Goal: Ask a question

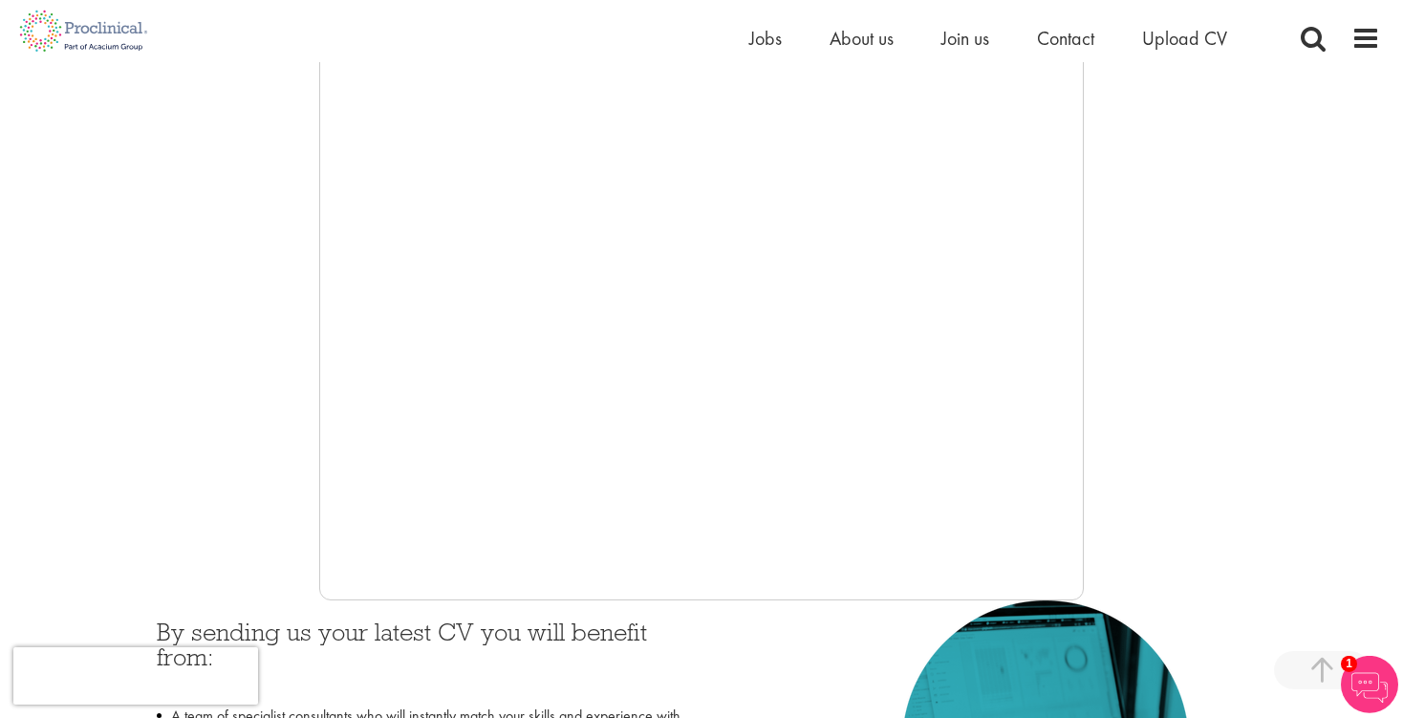
scroll to position [554, 0]
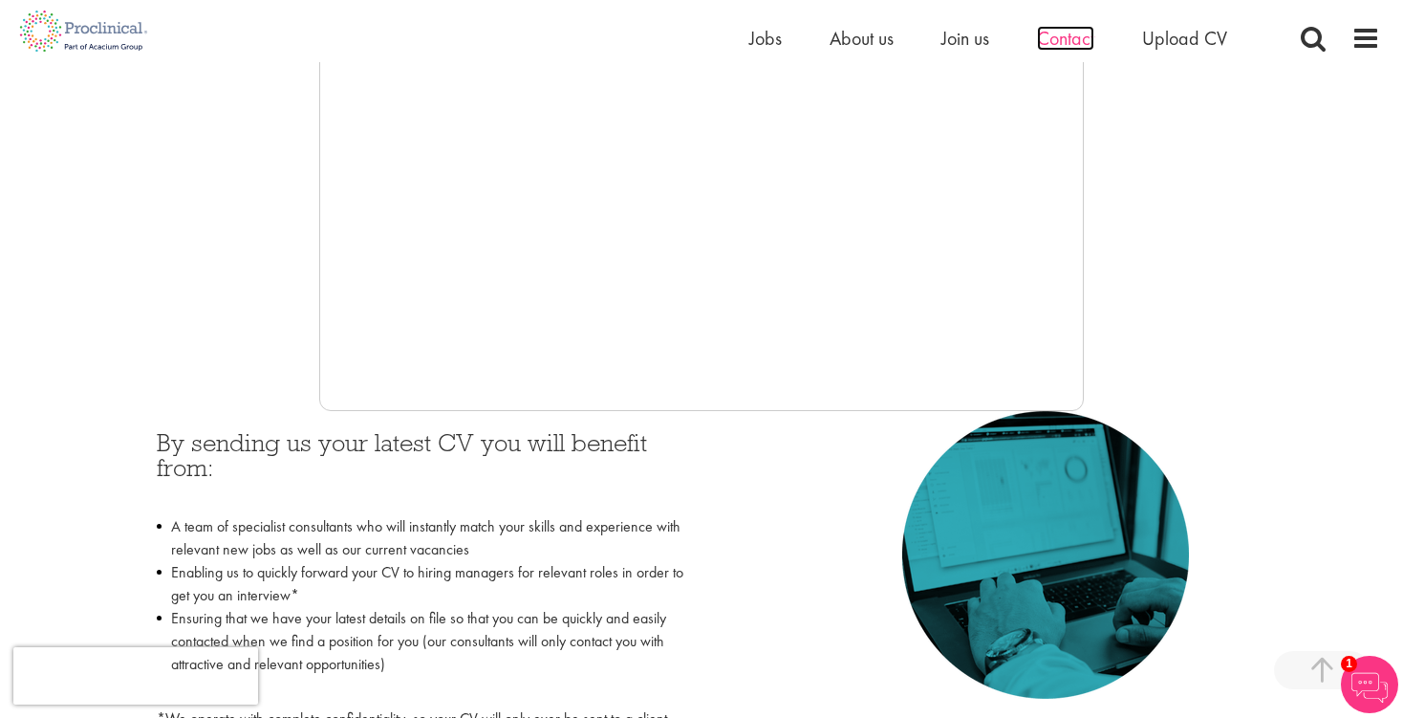
click at [1075, 48] on span "Contact" at bounding box center [1065, 38] width 57 height 25
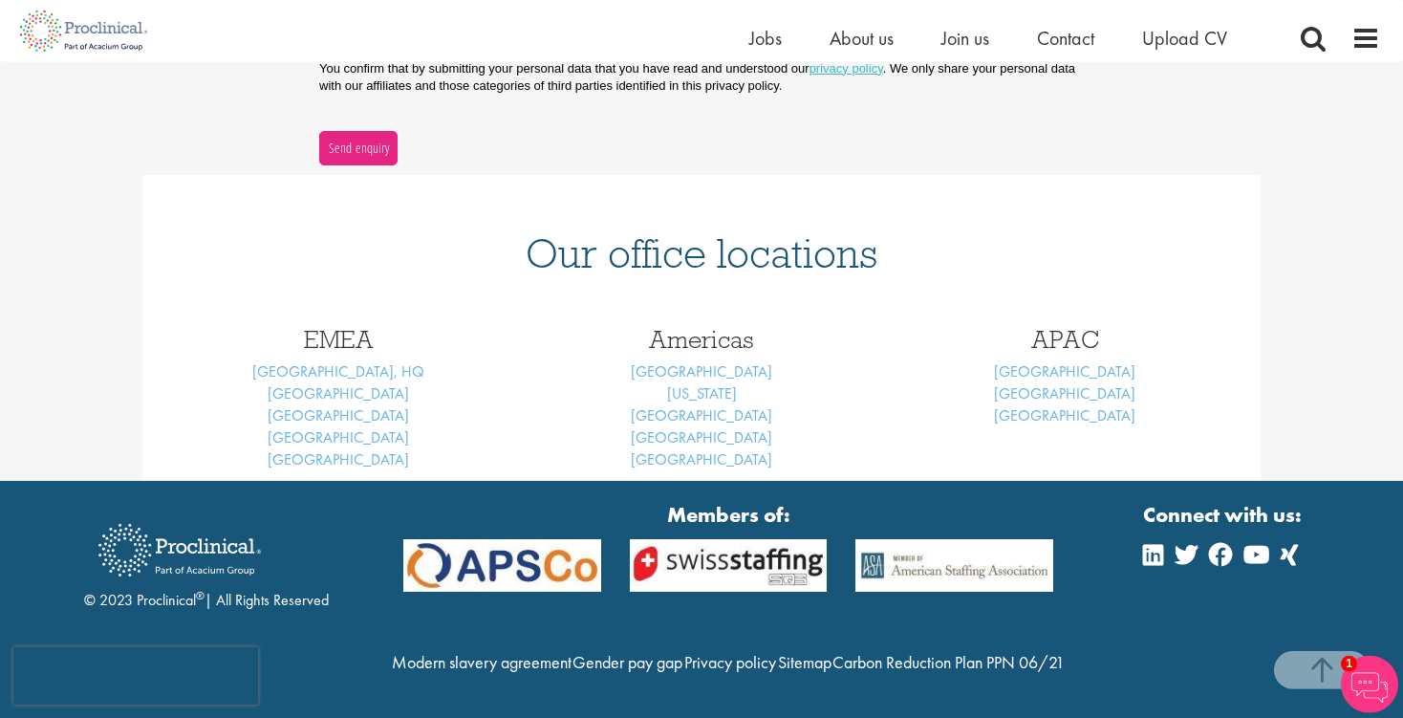
scroll to position [718, 0]
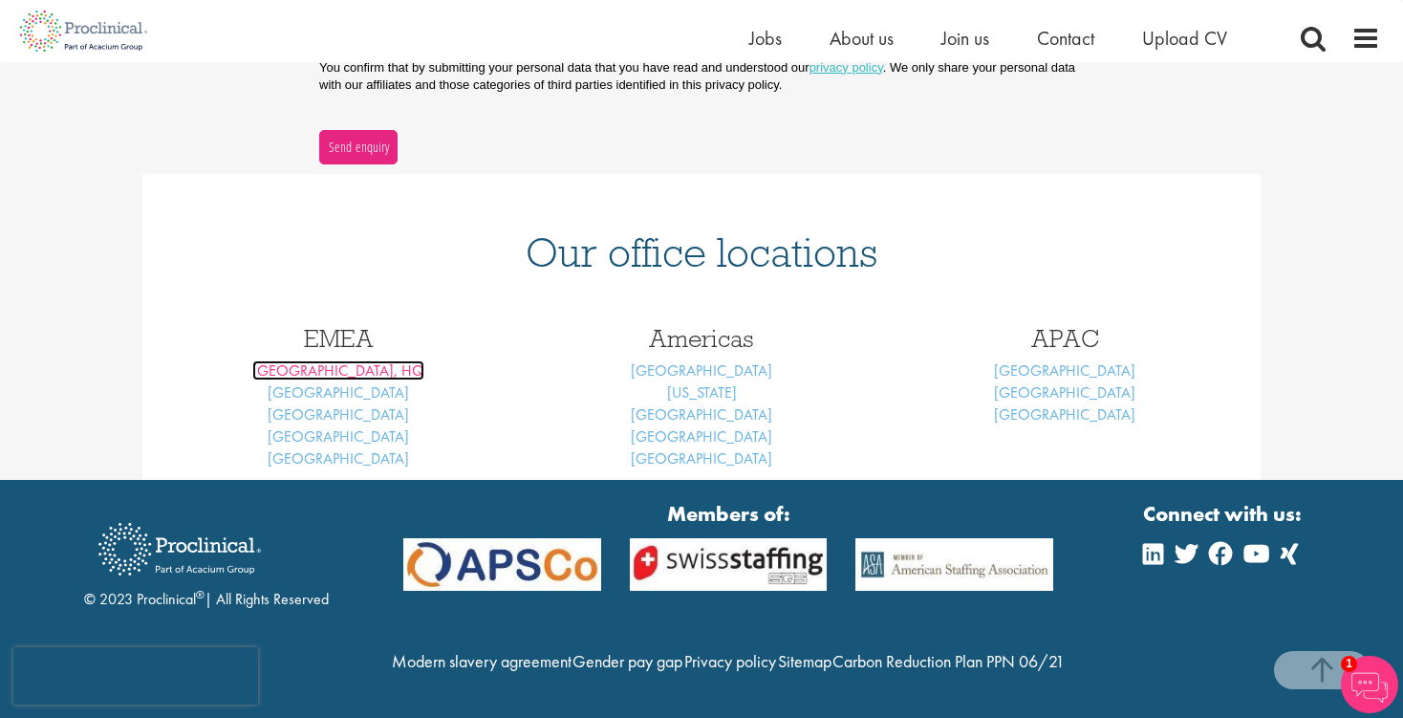
click at [347, 360] on link "[GEOGRAPHIC_DATA], HQ" at bounding box center [338, 370] width 172 height 20
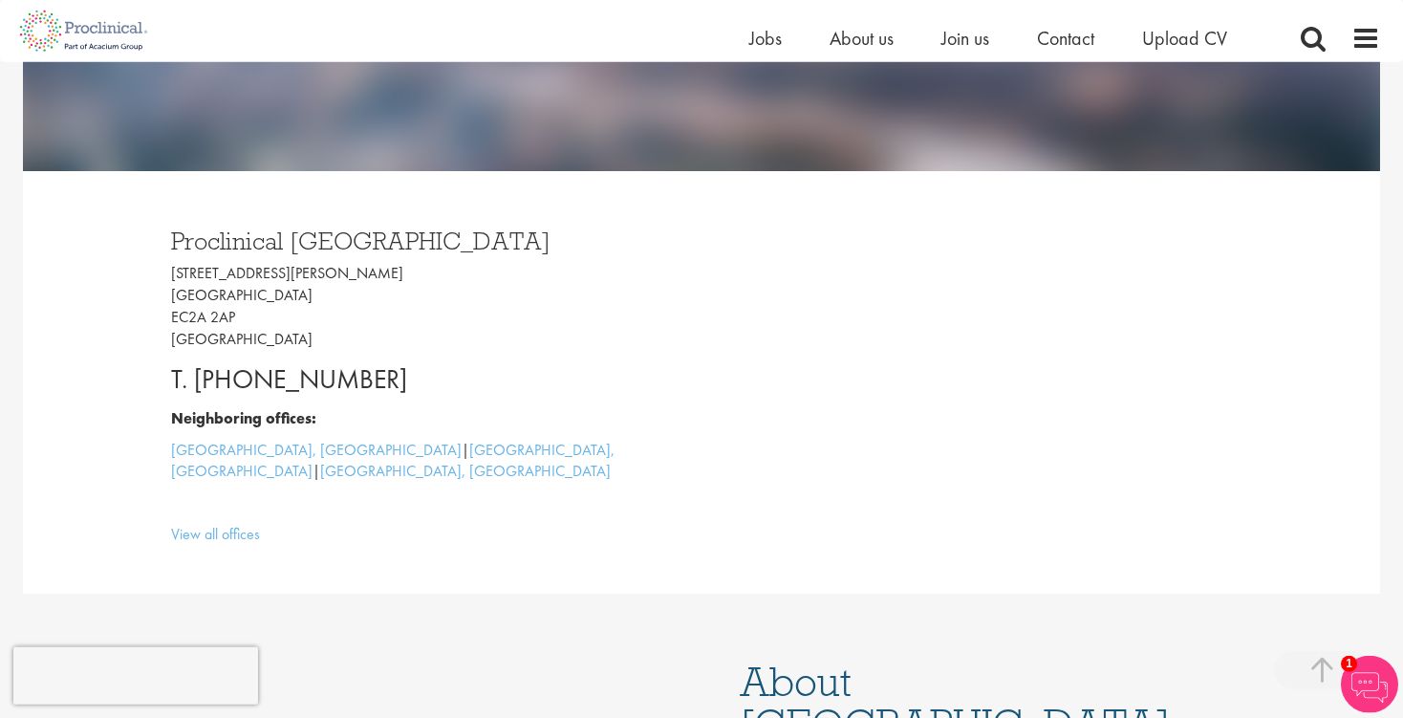
scroll to position [403, 0]
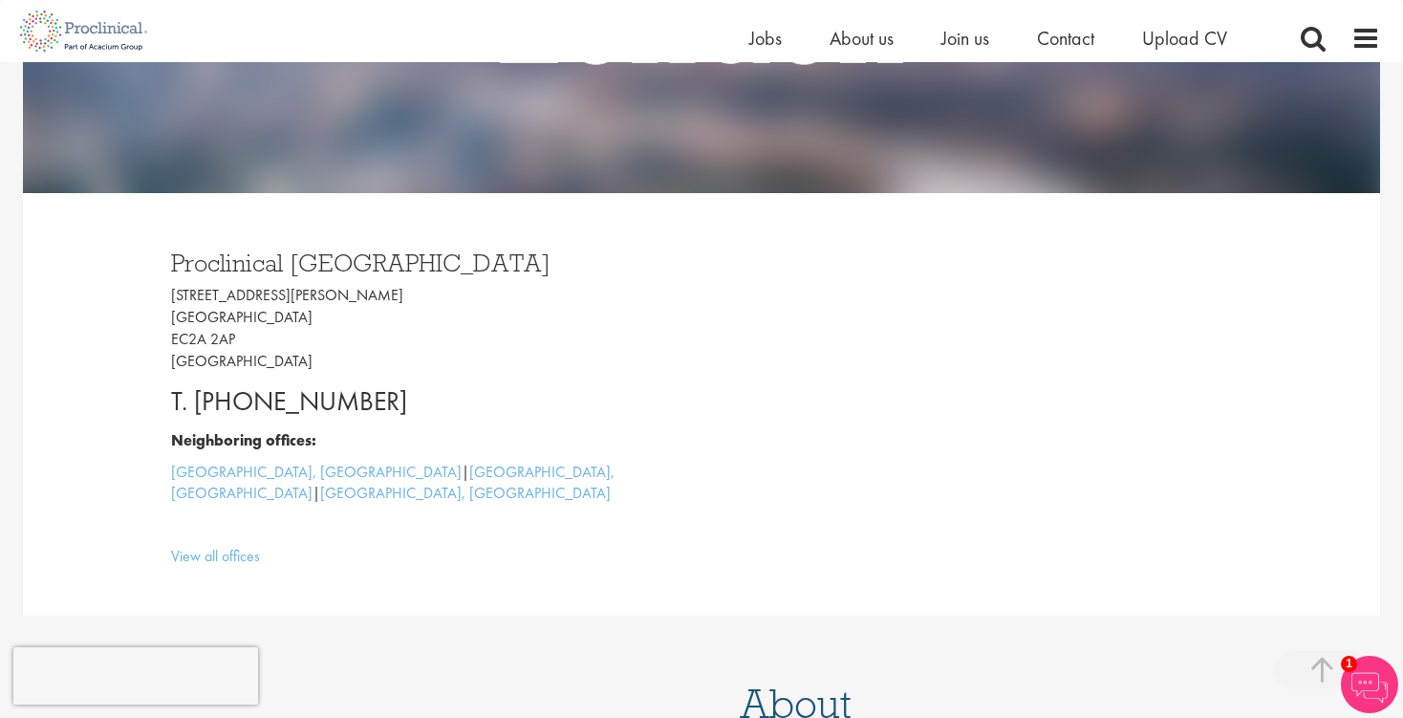
drag, startPoint x: 425, startPoint y: 398, endPoint x: 212, endPoint y: 396, distance: 213.2
click at [212, 396] on p "T. +44 207 437 6824" at bounding box center [429, 401] width 516 height 38
click at [1159, 43] on span "Upload CV" at bounding box center [1184, 38] width 85 height 25
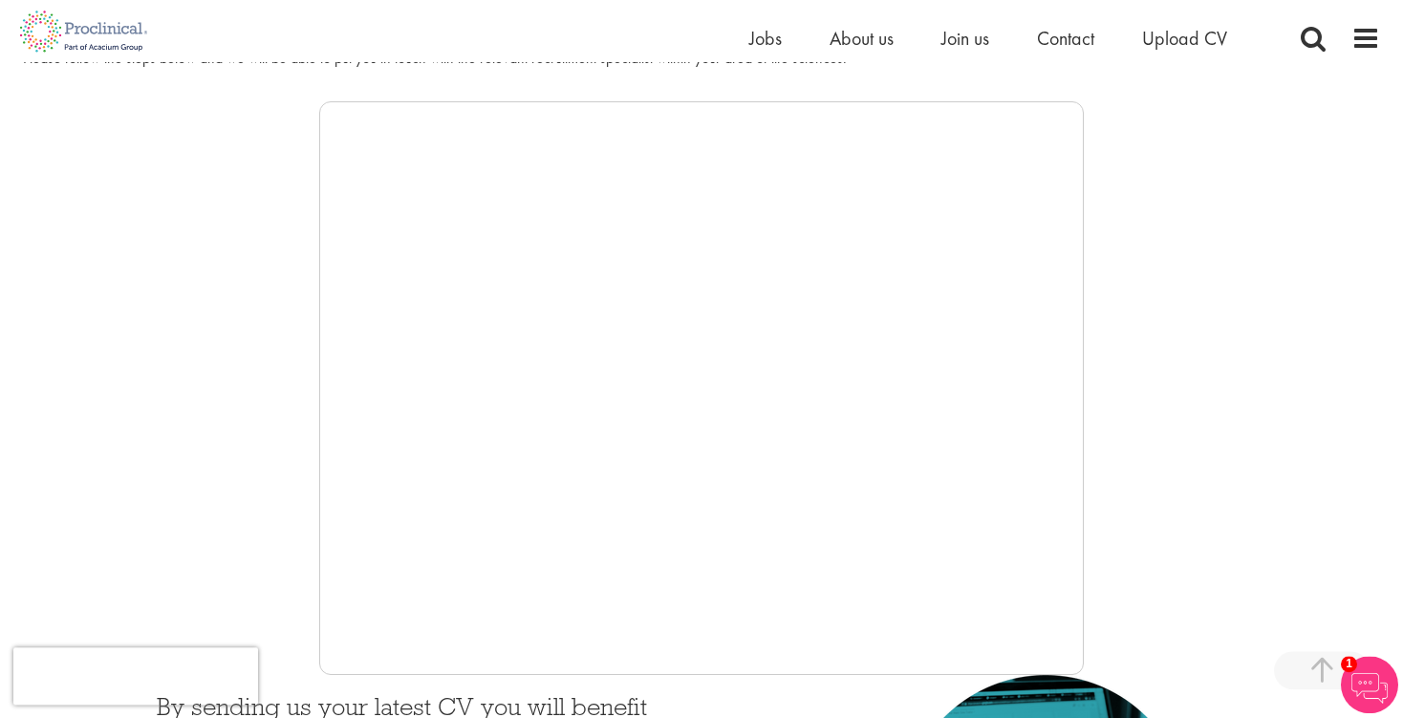
scroll to position [252, 0]
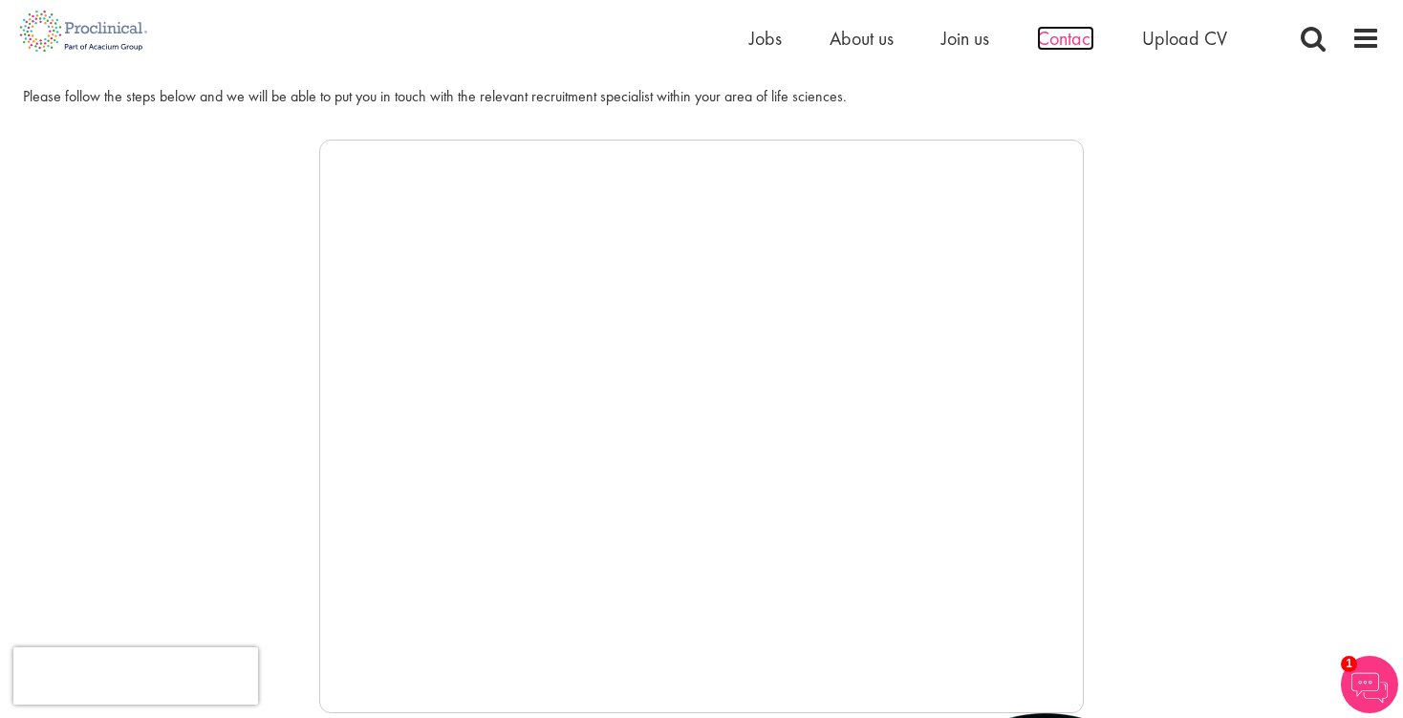
click at [1060, 42] on span "Contact" at bounding box center [1065, 38] width 57 height 25
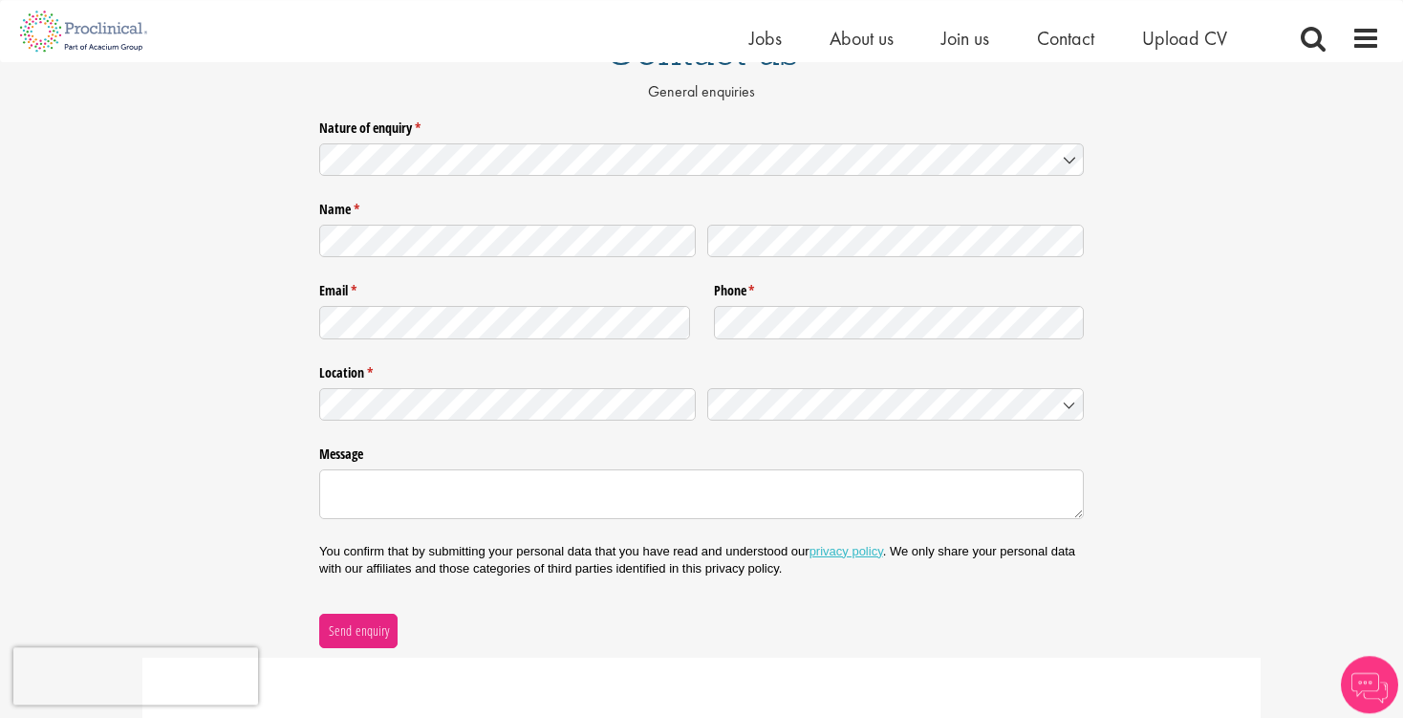
scroll to position [202, 0]
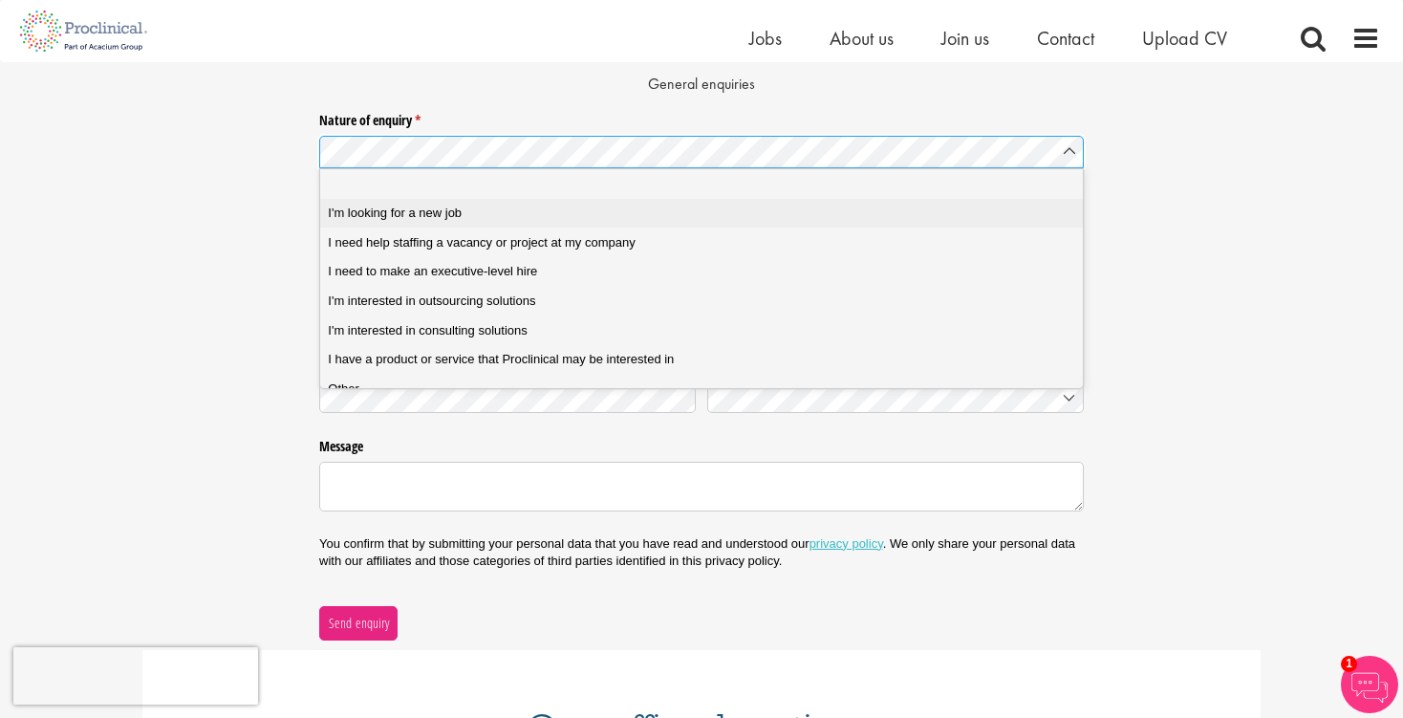
click at [432, 212] on span "I'm looking for a new job" at bounding box center [395, 213] width 134 height 17
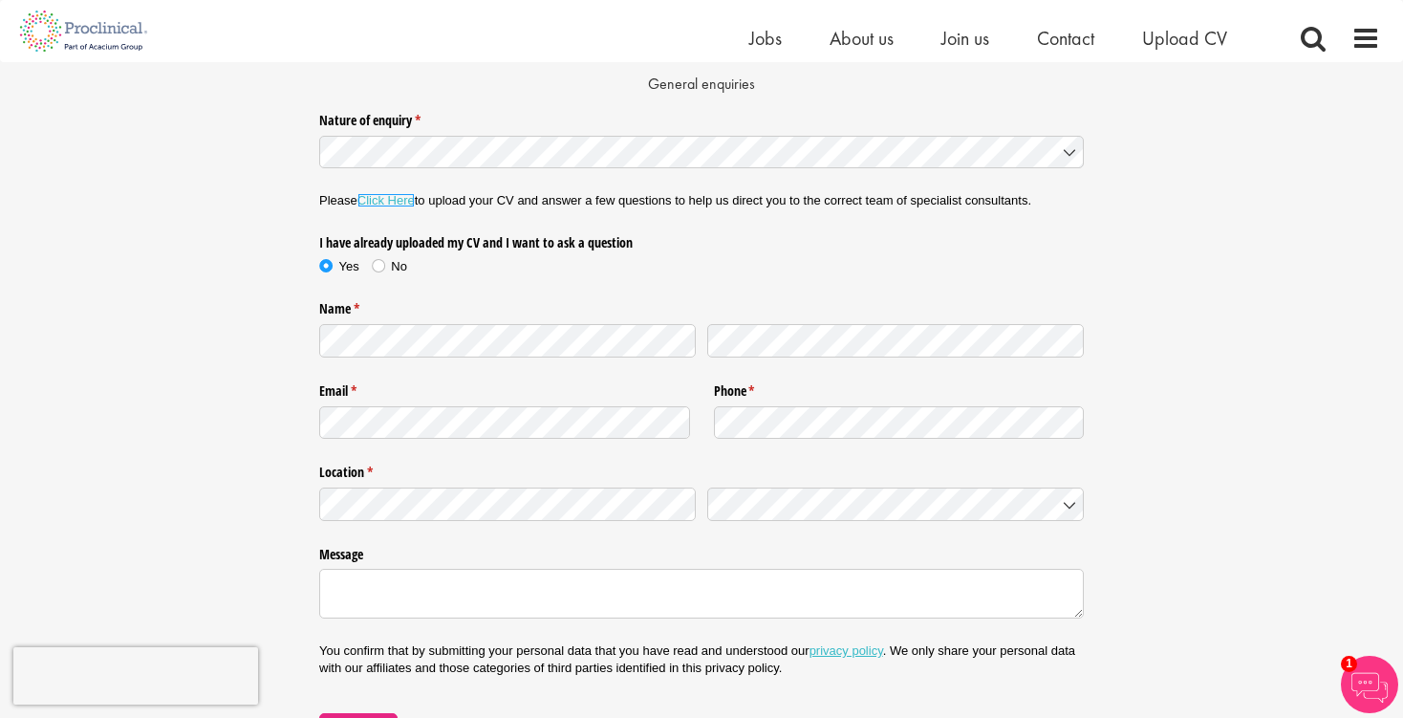
click at [399, 202] on link "Click Here" at bounding box center [386, 200] width 57 height 14
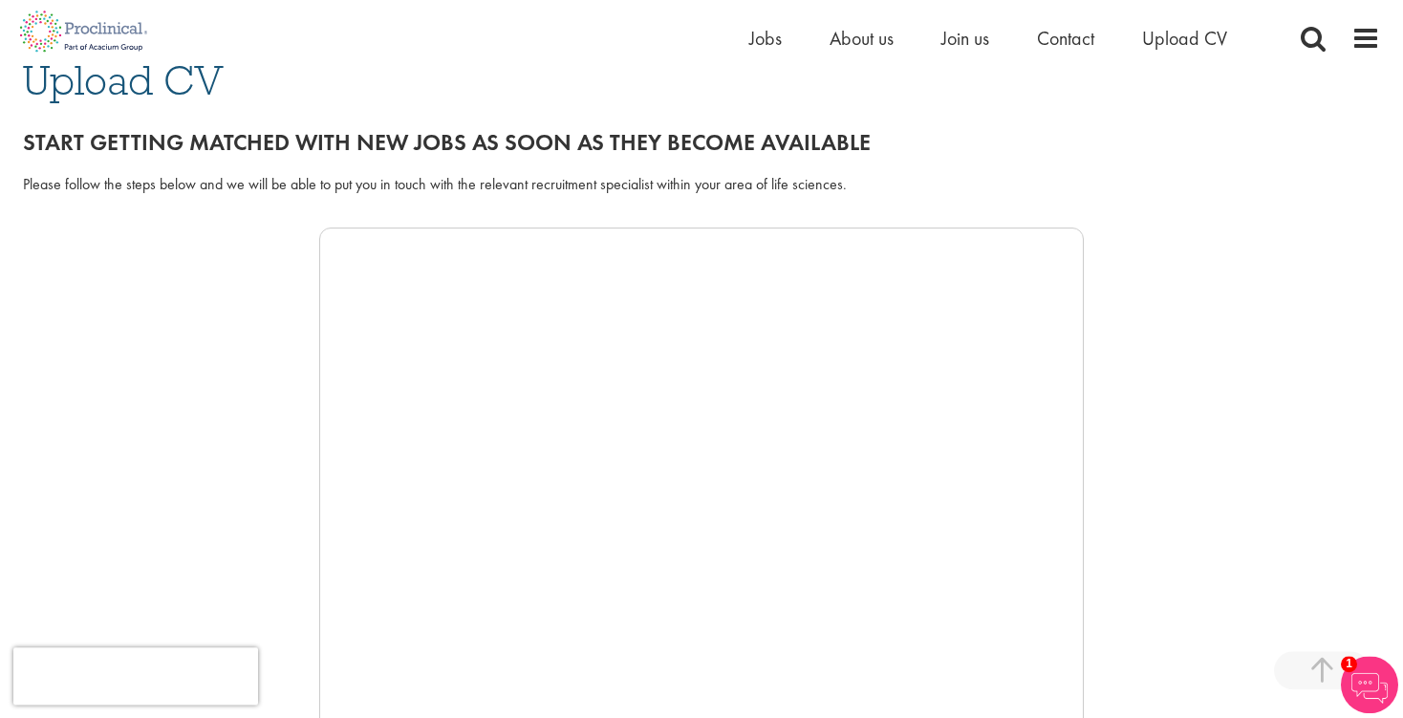
scroll to position [50, 0]
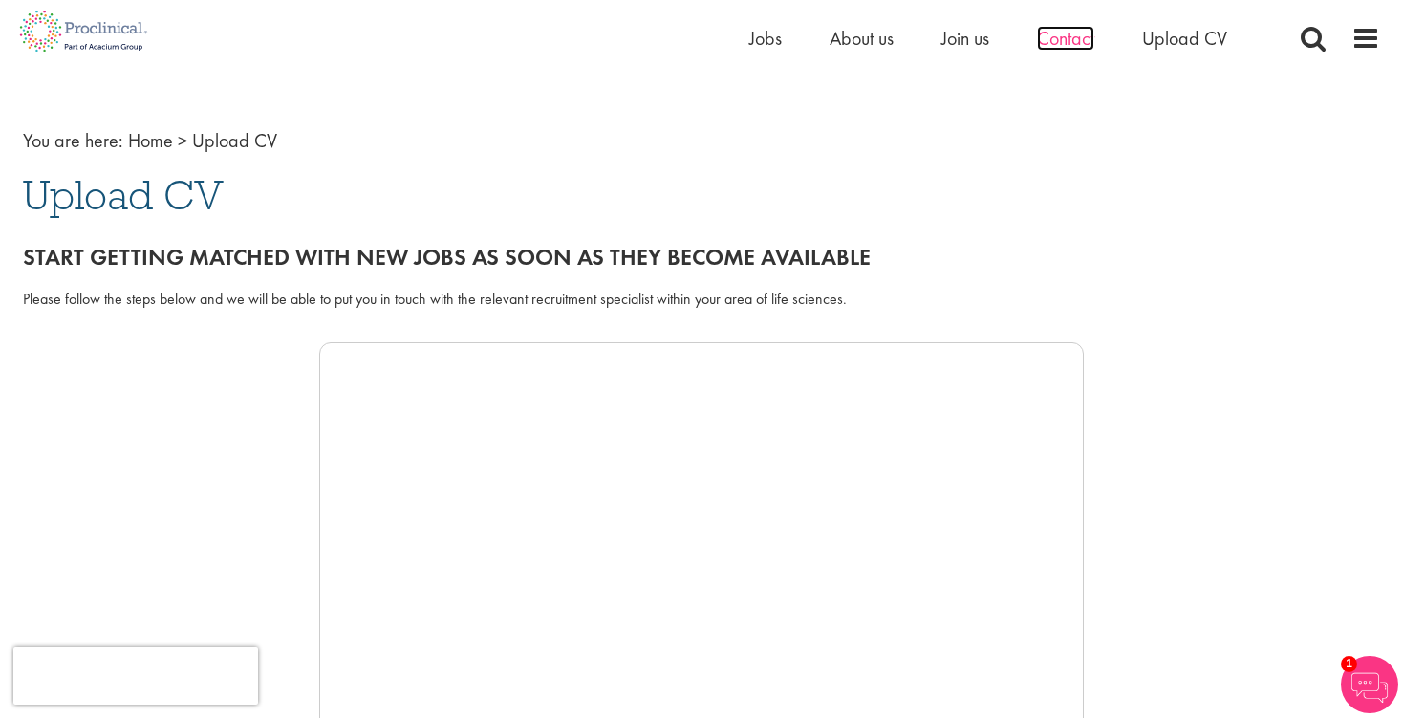
click at [1091, 40] on span "Contact" at bounding box center [1065, 38] width 57 height 25
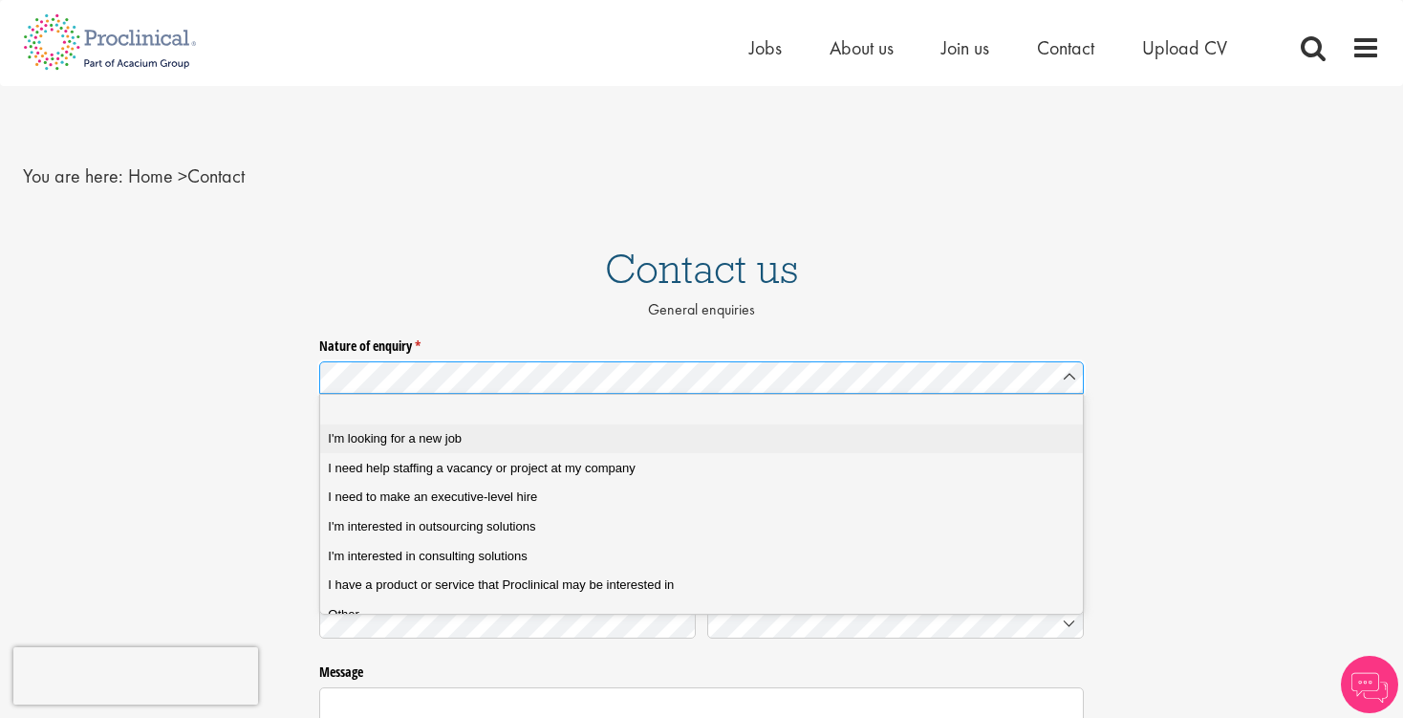
click at [579, 436] on div "I'm looking for a new job" at bounding box center [709, 438] width 763 height 17
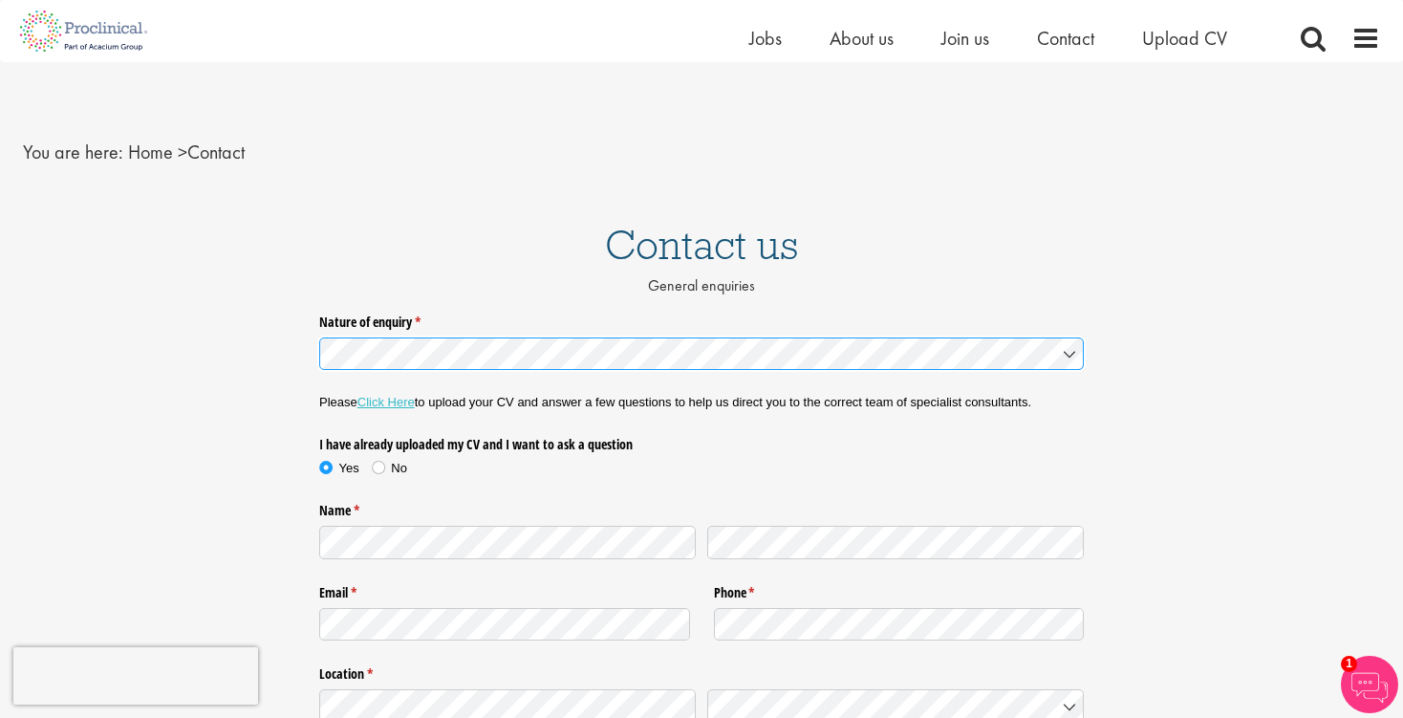
scroll to position [100, 0]
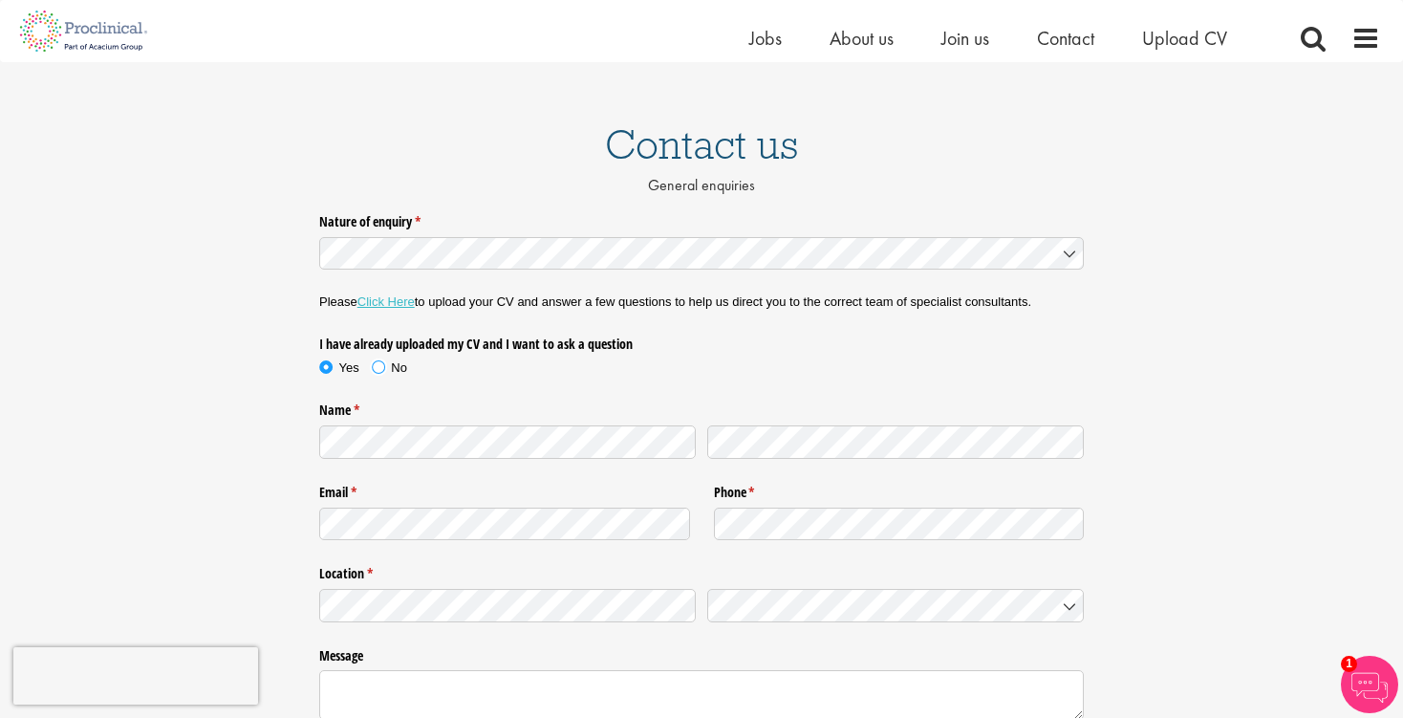
click at [385, 361] on label "No" at bounding box center [389, 367] width 35 height 17
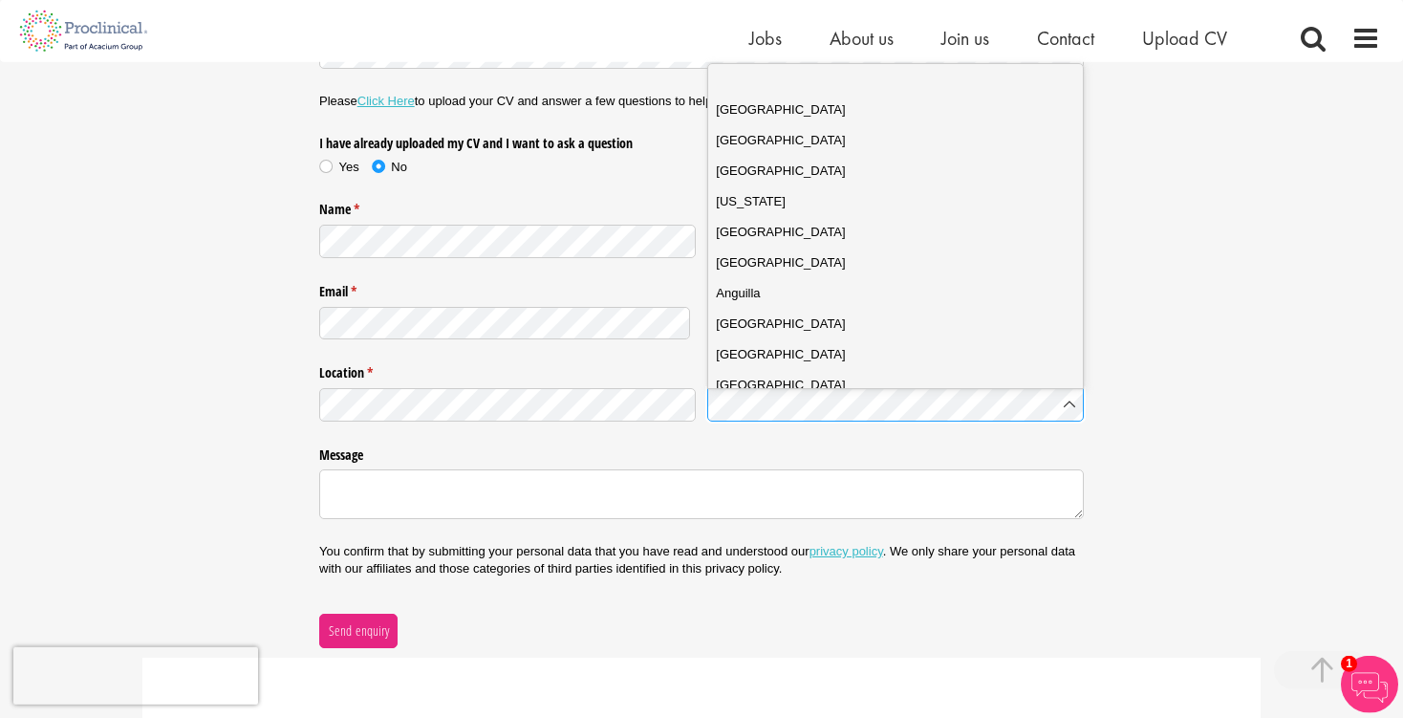
scroll to position [302, 0]
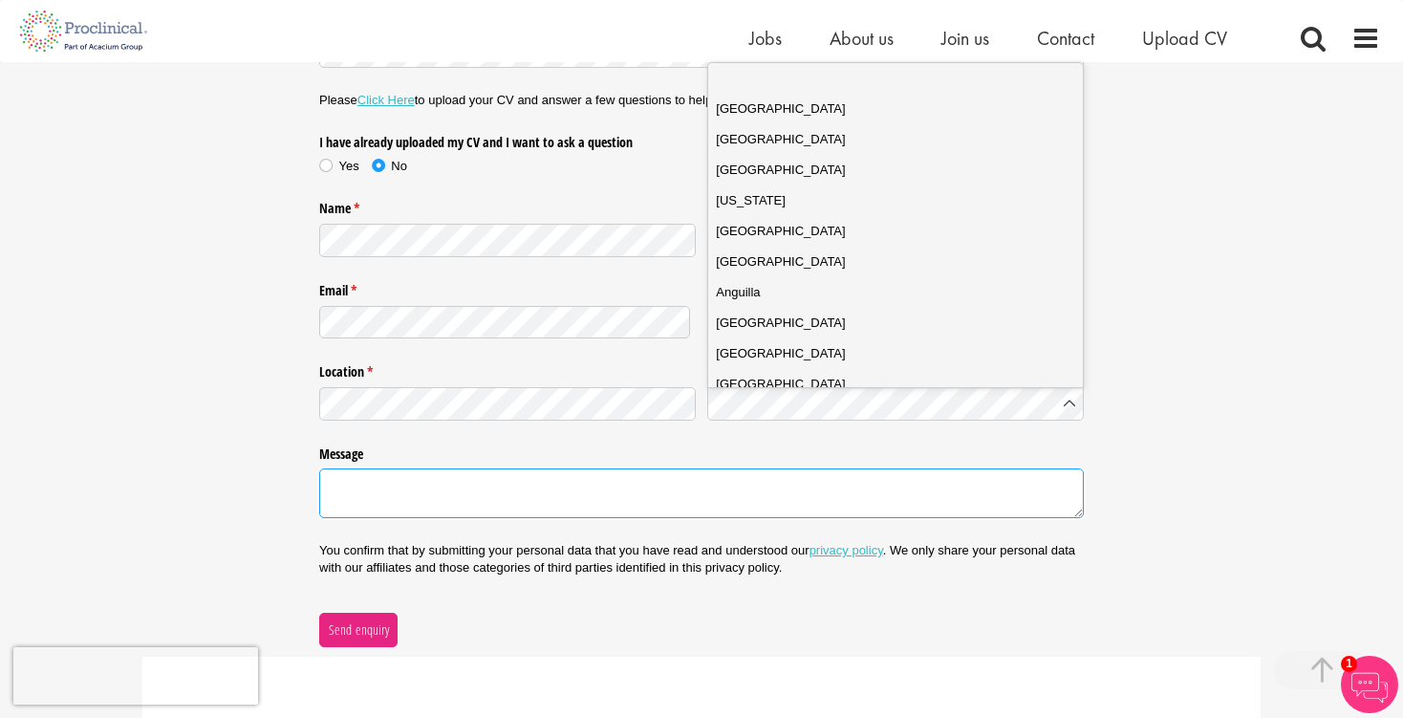
click at [747, 504] on textarea "Message" at bounding box center [701, 493] width 765 height 50
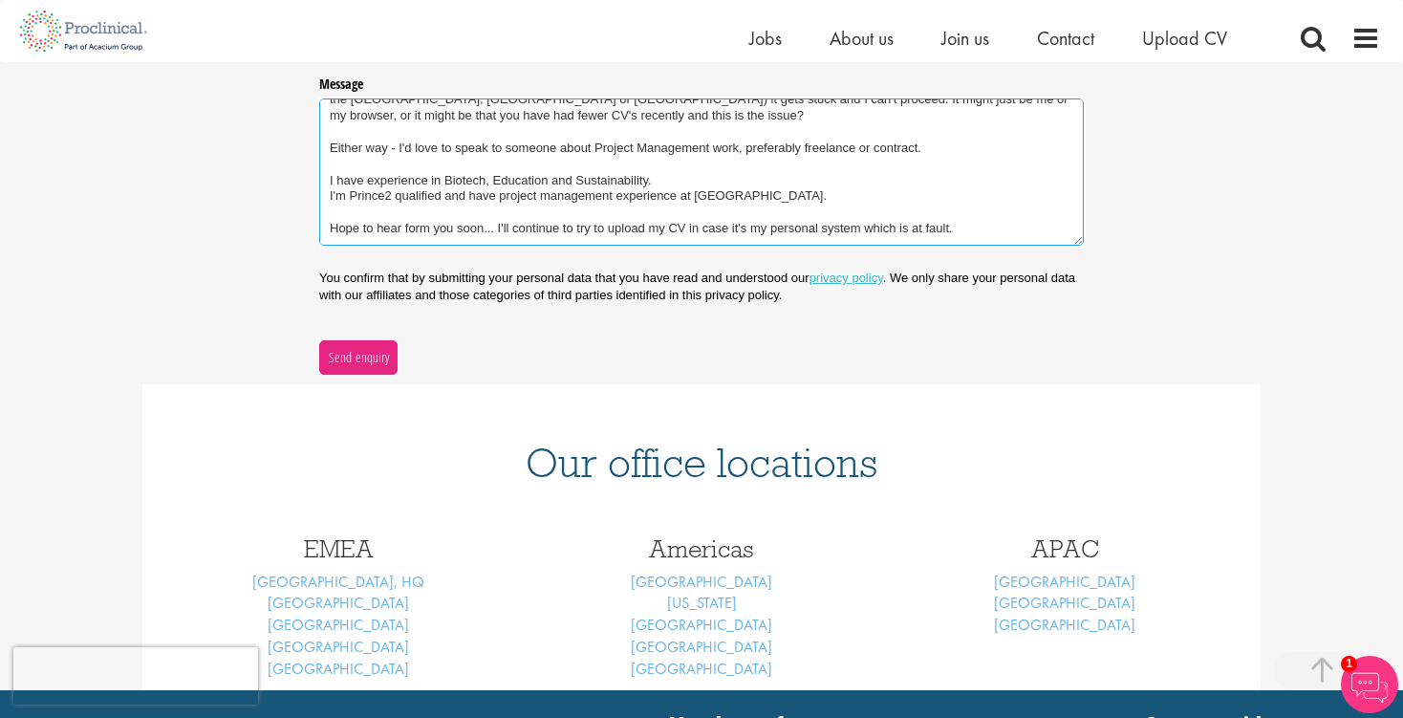
scroll to position [706, 0]
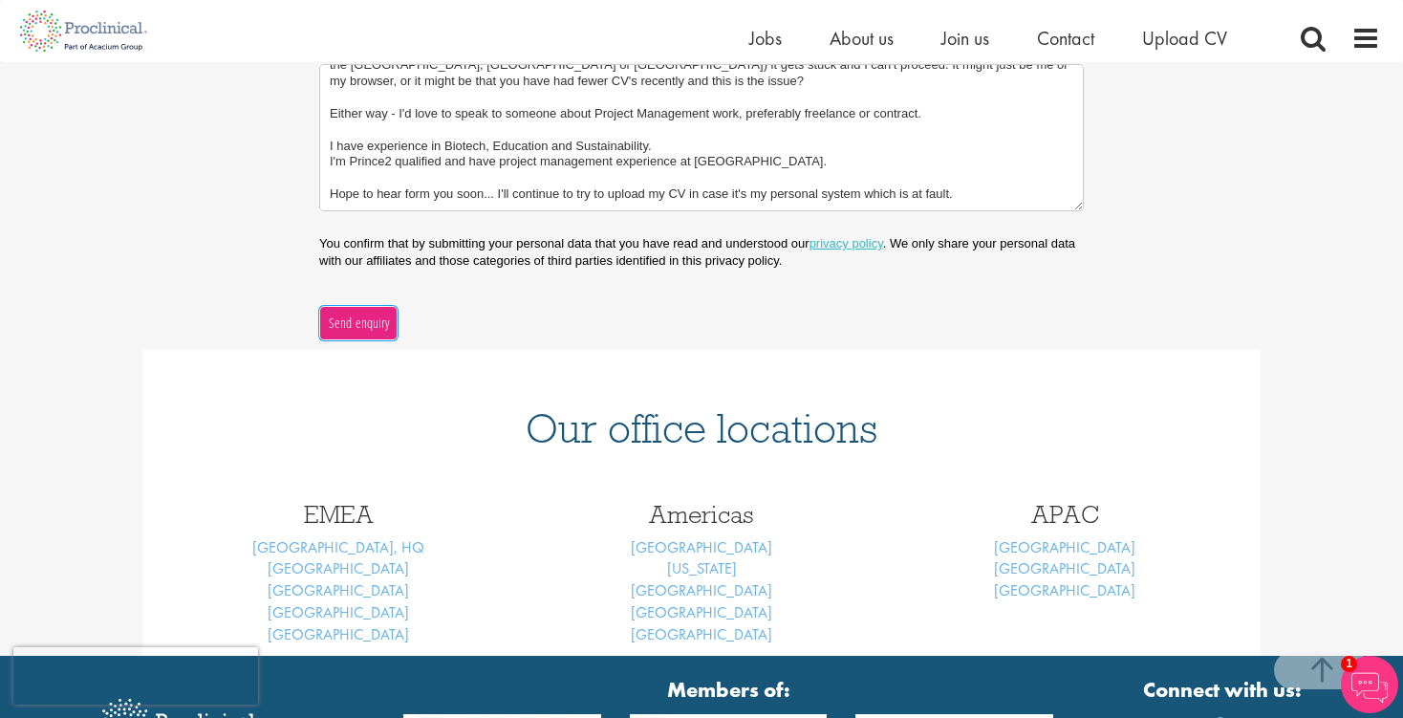
click at [356, 327] on span "Send enquiry" at bounding box center [359, 323] width 62 height 21
type textarea "Hi there, I was hoping to upload my CV but it looks like your upload portal is …"
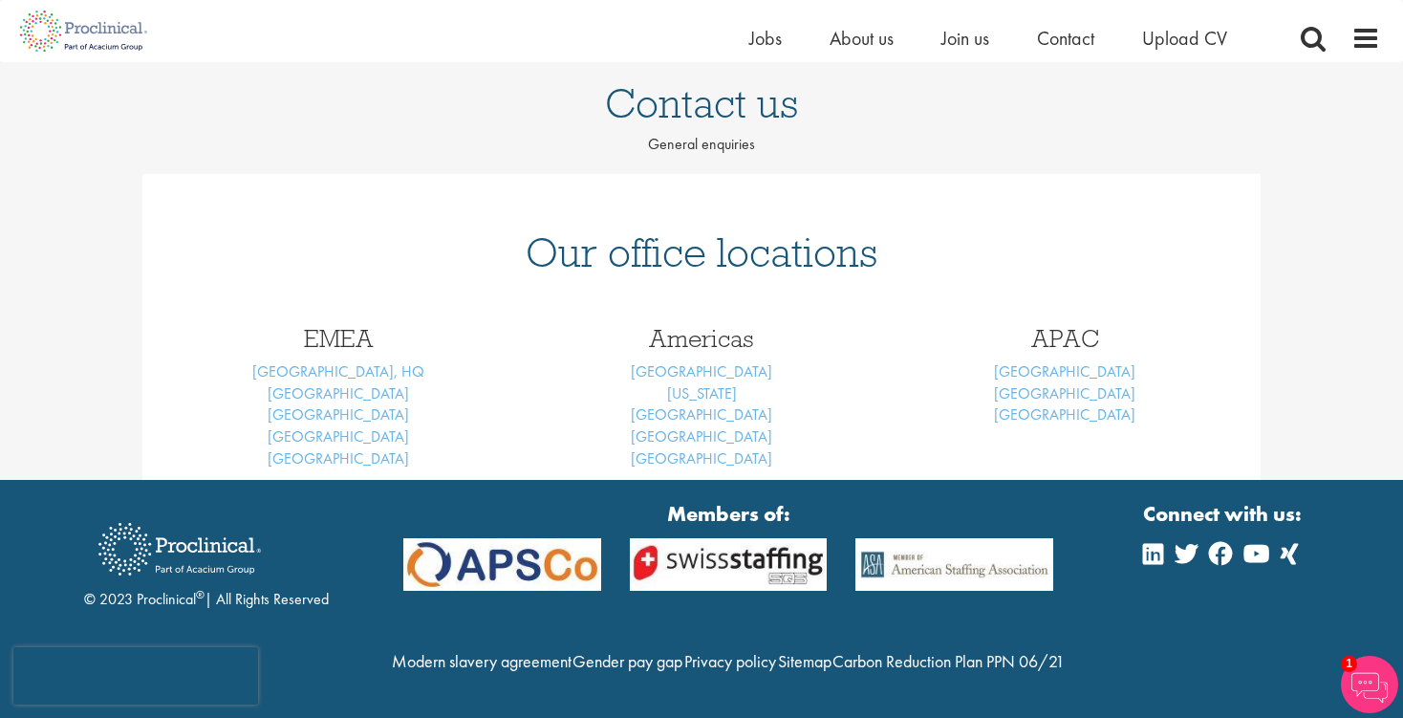
scroll to position [183, 0]
